Goal: Transaction & Acquisition: Obtain resource

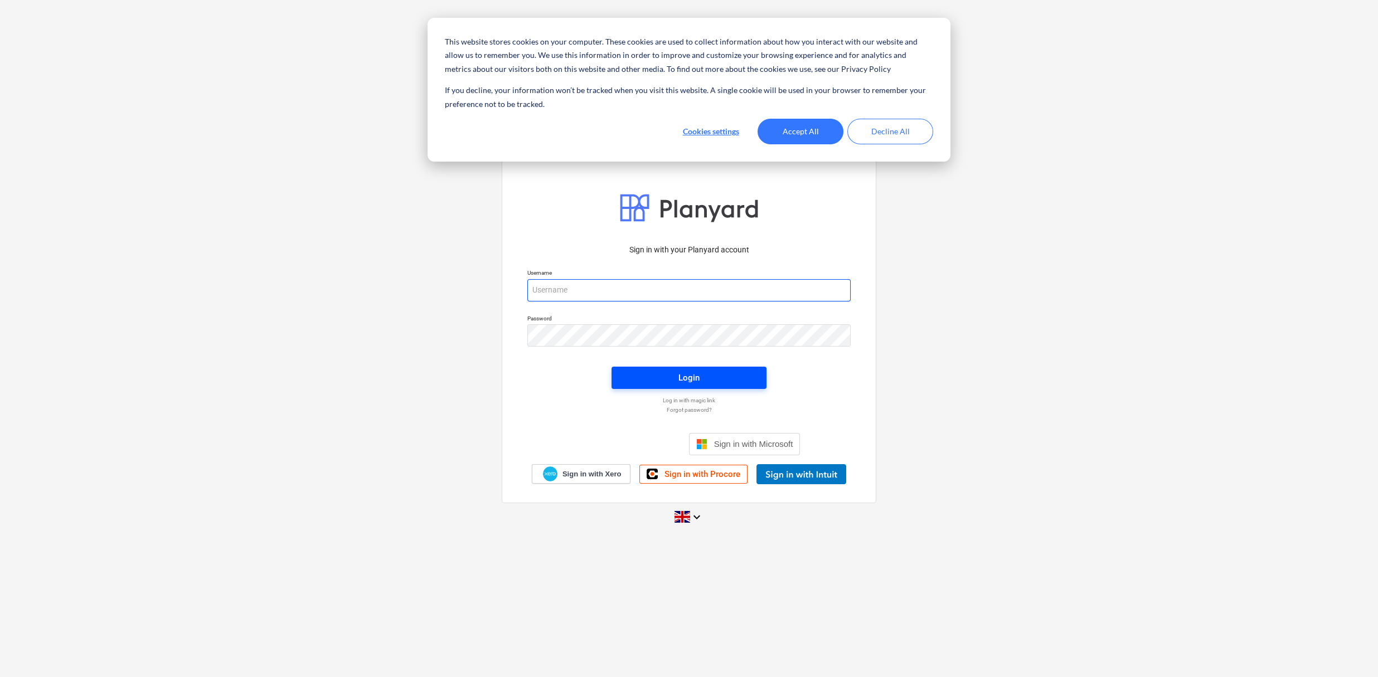
type input "[PERSON_NAME][EMAIL_ADDRESS][DOMAIN_NAME]"
click at [687, 372] on div "Login" at bounding box center [688, 378] width 21 height 14
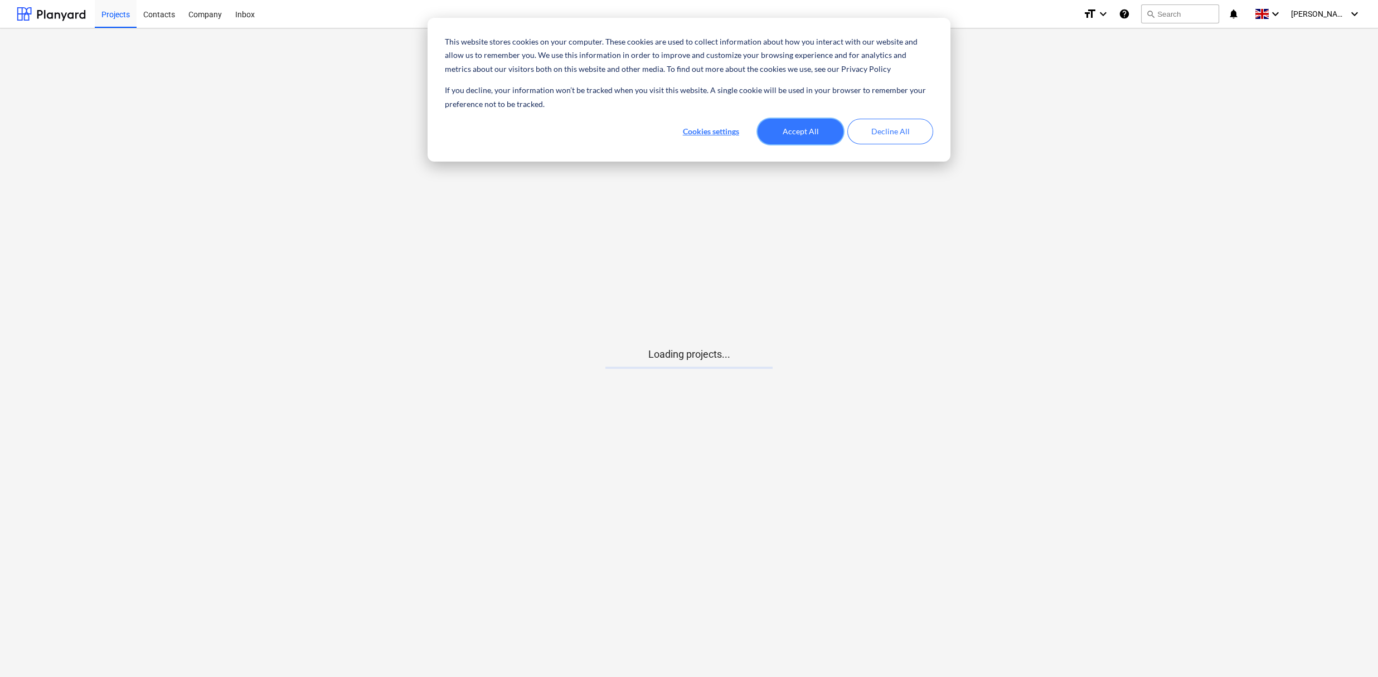
click at [800, 126] on button "Accept All" at bounding box center [801, 132] width 86 height 26
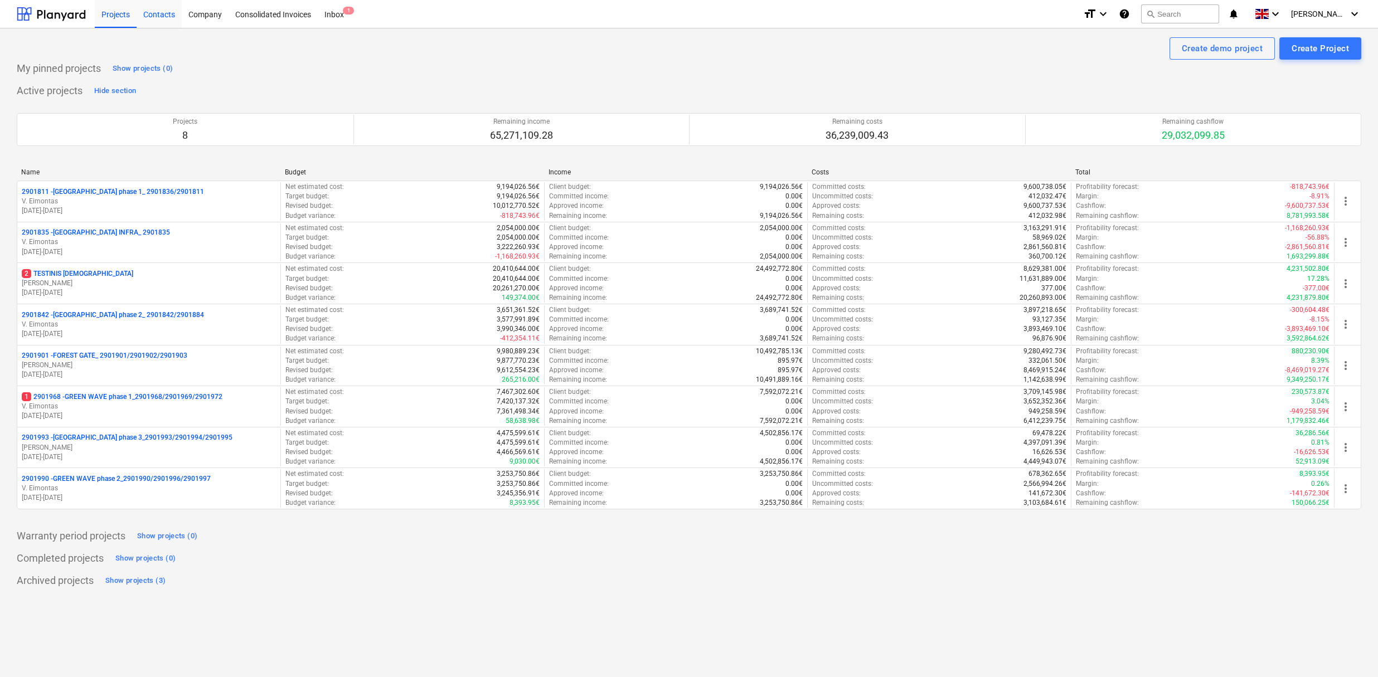
click at [163, 14] on div "Contacts" at bounding box center [159, 13] width 45 height 28
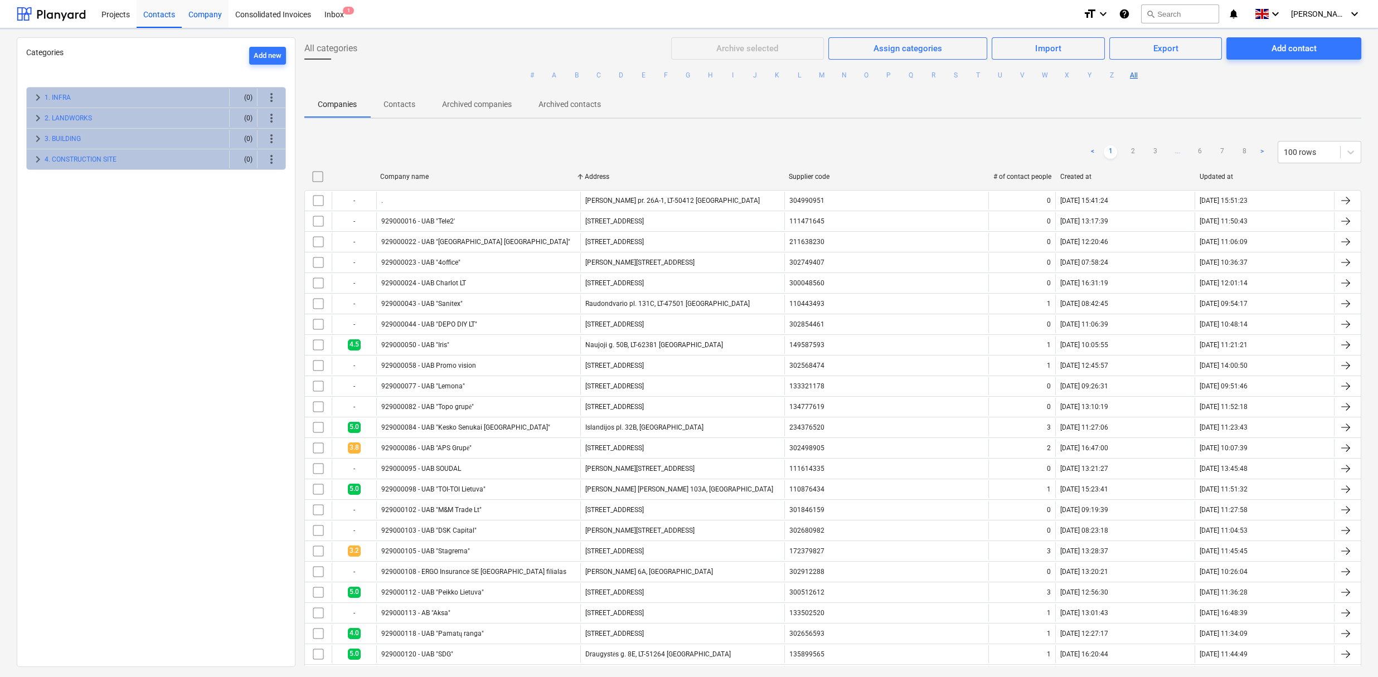
click at [195, 16] on div "Company" at bounding box center [205, 13] width 47 height 28
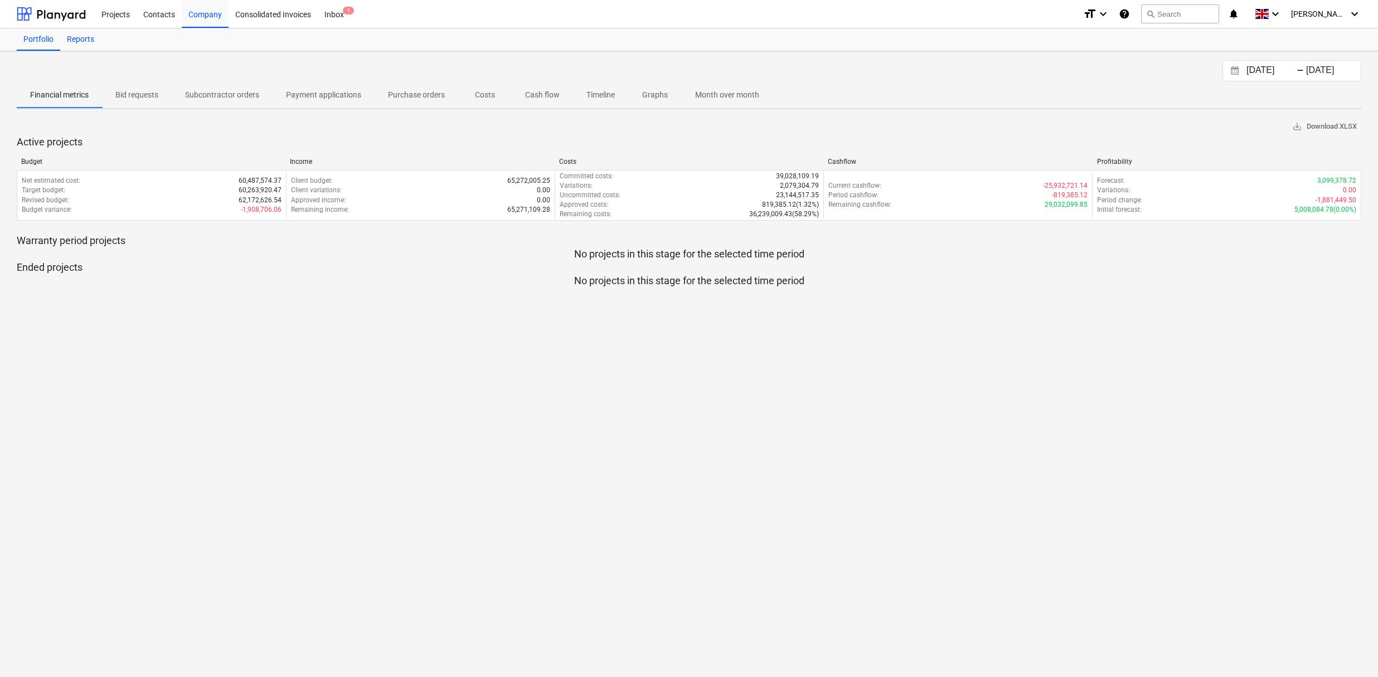
click at [80, 37] on div "Reports" at bounding box center [80, 39] width 41 height 22
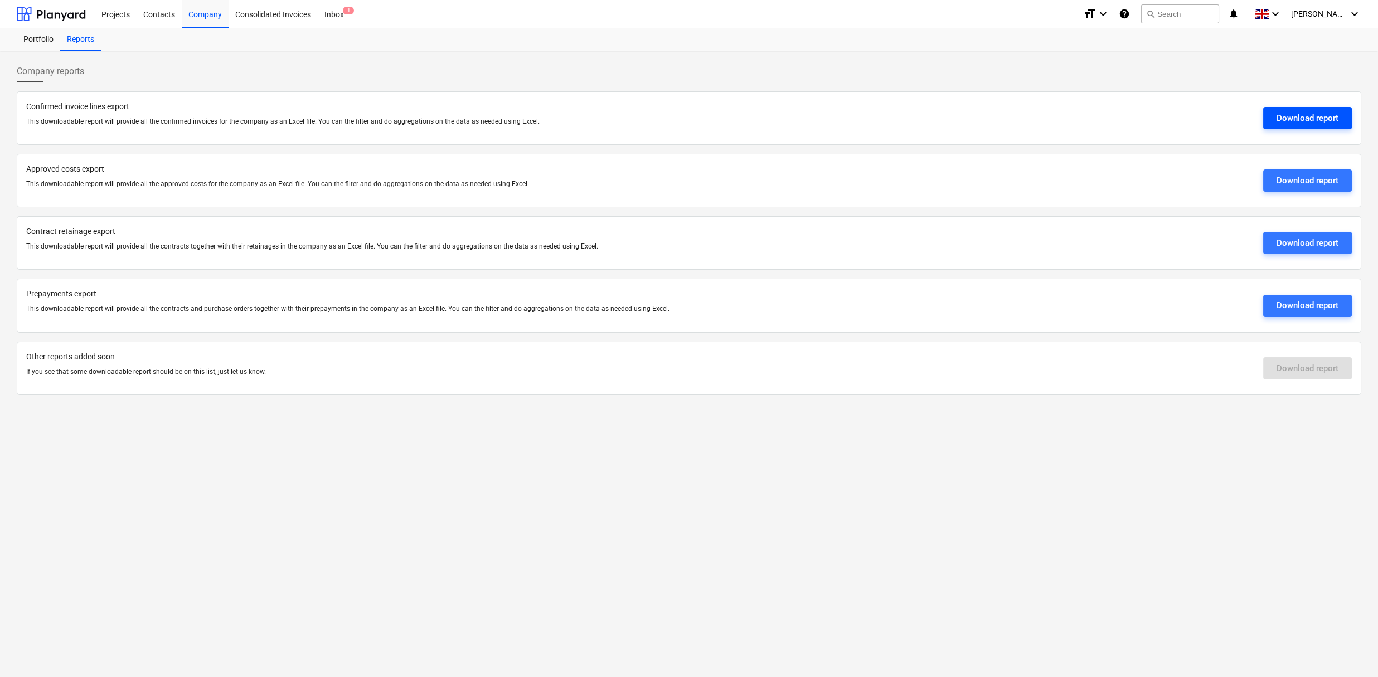
click at [1294, 118] on div "Download report" at bounding box center [1307, 118] width 62 height 14
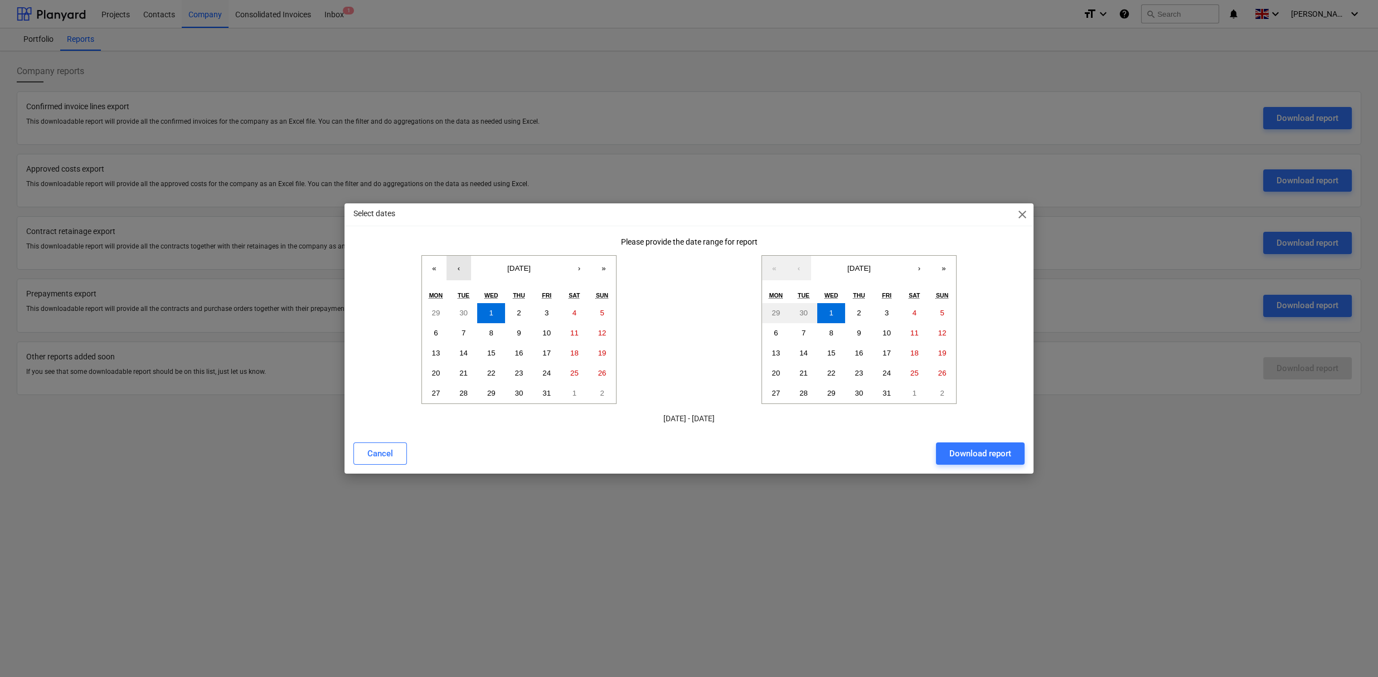
click at [455, 271] on button "‹" at bounding box center [458, 268] width 25 height 25
click at [453, 271] on button "‹" at bounding box center [458, 268] width 25 height 25
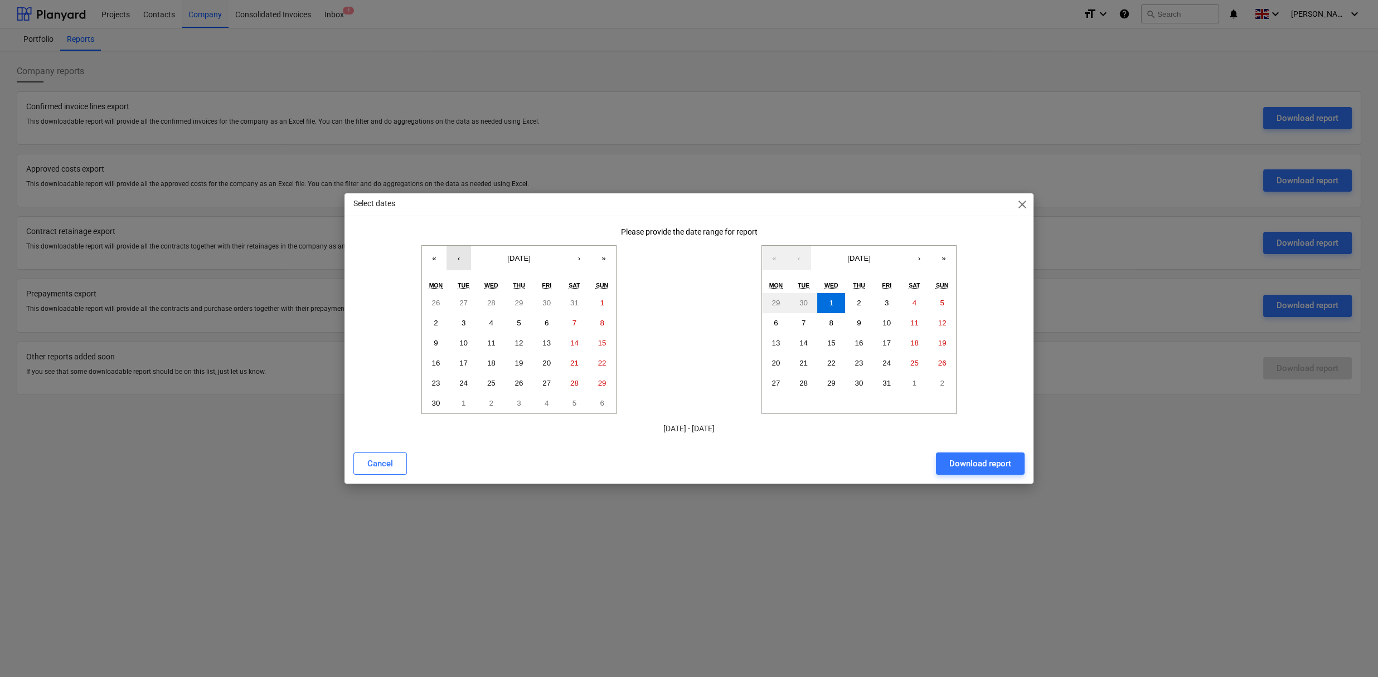
click at [453, 258] on button "‹" at bounding box center [458, 258] width 25 height 25
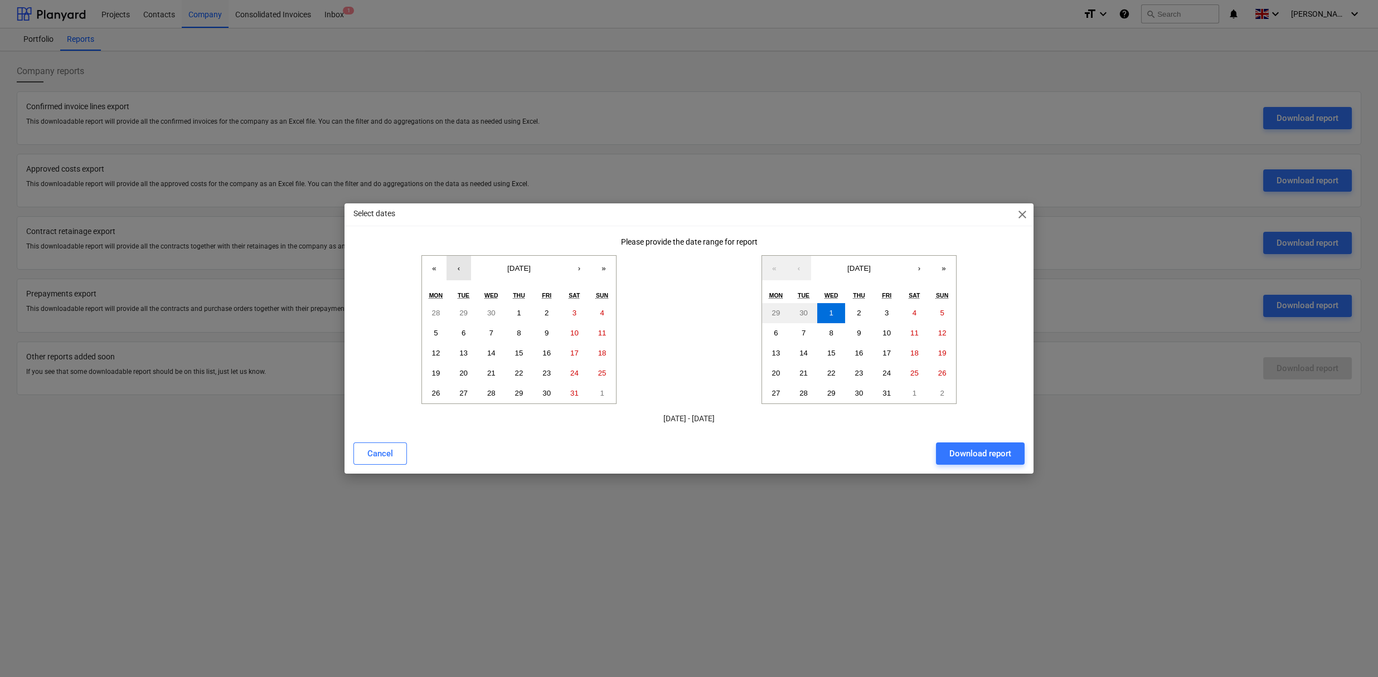
click at [453, 258] on button "‹" at bounding box center [458, 268] width 25 height 25
click at [455, 262] on button "‹" at bounding box center [458, 268] width 25 height 25
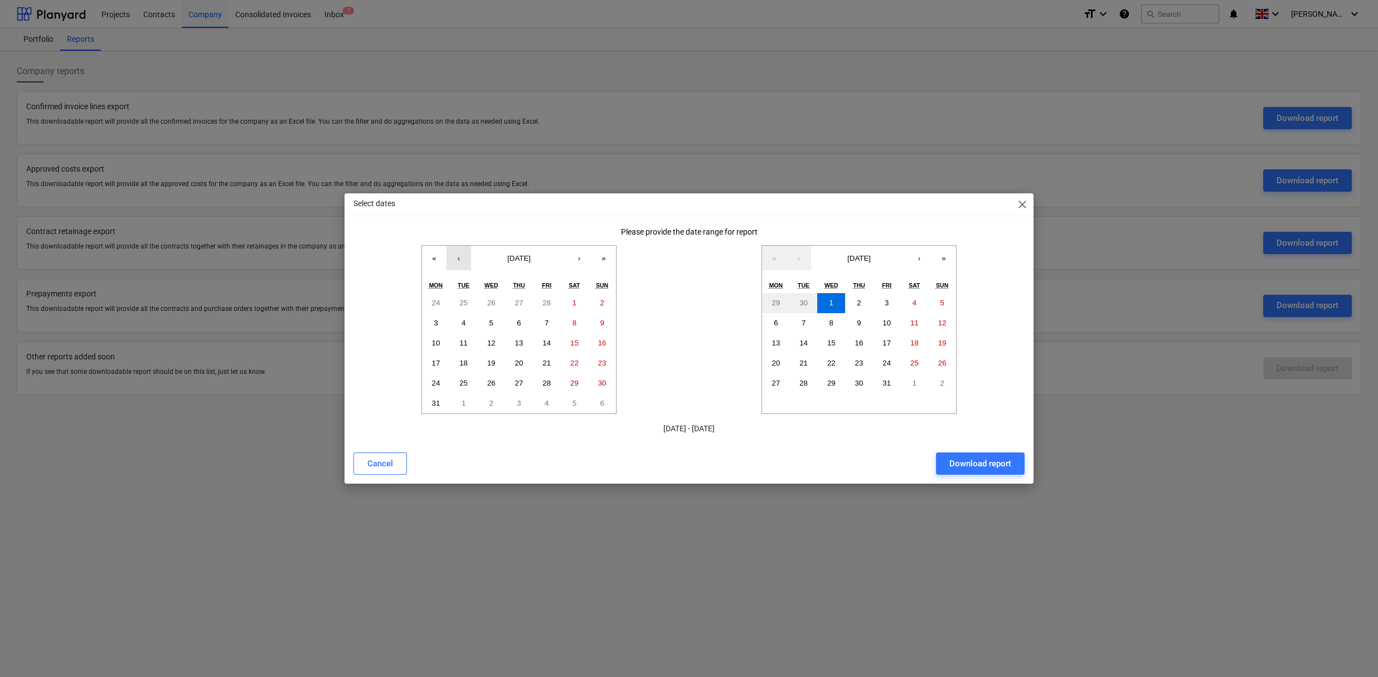
click at [455, 262] on button "‹" at bounding box center [458, 258] width 25 height 25
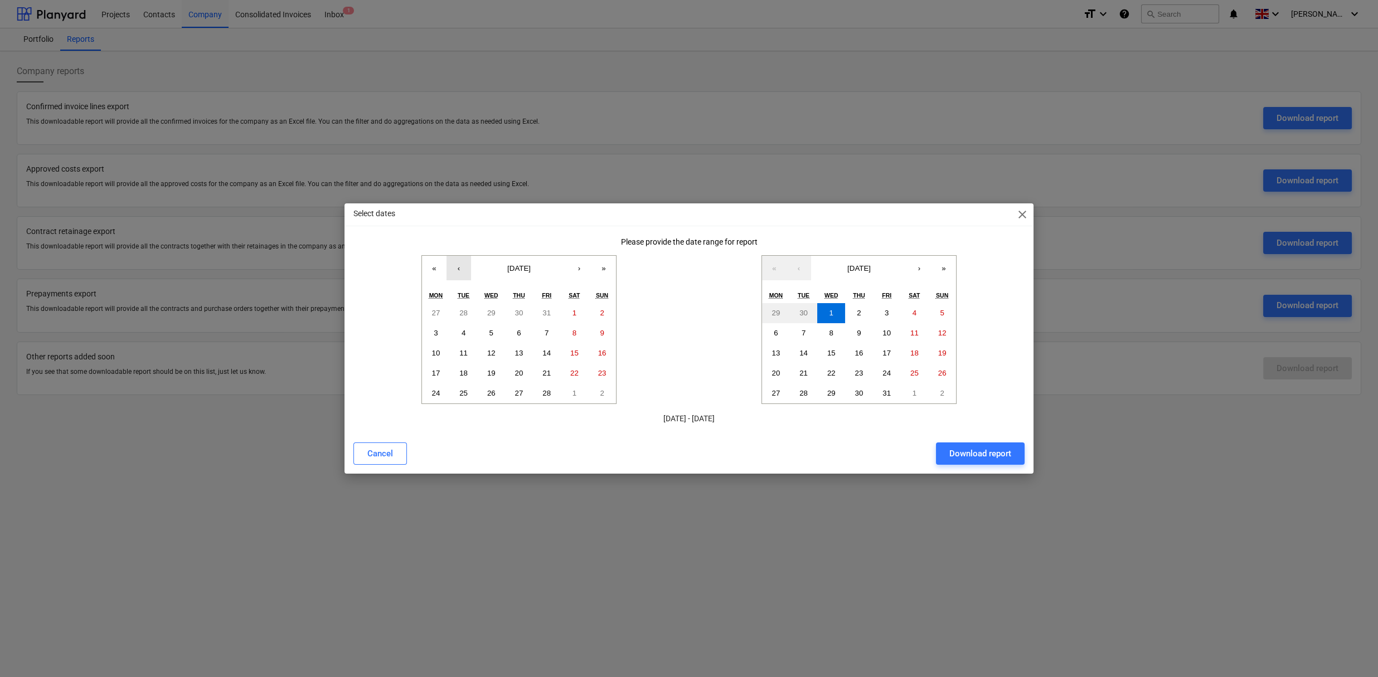
click at [455, 262] on button "‹" at bounding box center [458, 268] width 25 height 25
click at [492, 310] on abbr "1" at bounding box center [491, 313] width 4 height 8
click at [800, 267] on button "‹" at bounding box center [798, 268] width 25 height 25
click at [800, 395] on abbr "30" at bounding box center [803, 393] width 8 height 8
click at [964, 453] on div "Download report" at bounding box center [980, 453] width 62 height 14
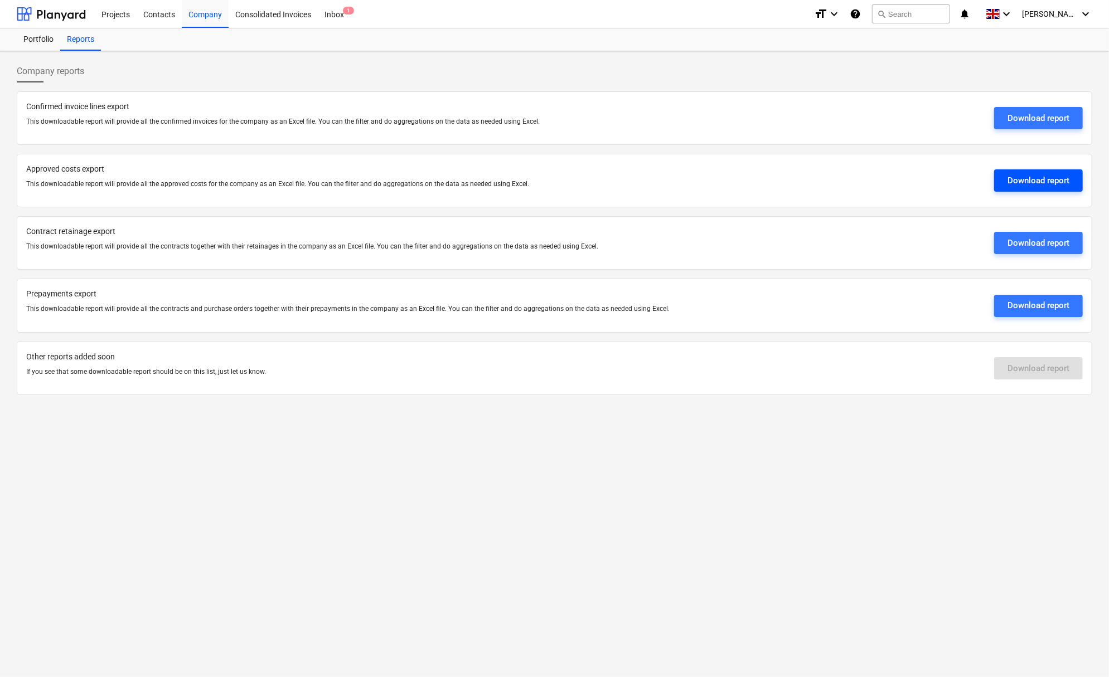
click at [1041, 178] on div "Download report" at bounding box center [1038, 180] width 62 height 14
click at [1024, 236] on div "Download report" at bounding box center [1038, 243] width 62 height 14
click at [1055, 305] on div "Download report" at bounding box center [1038, 305] width 62 height 14
